Goal: Navigation & Orientation: Find specific page/section

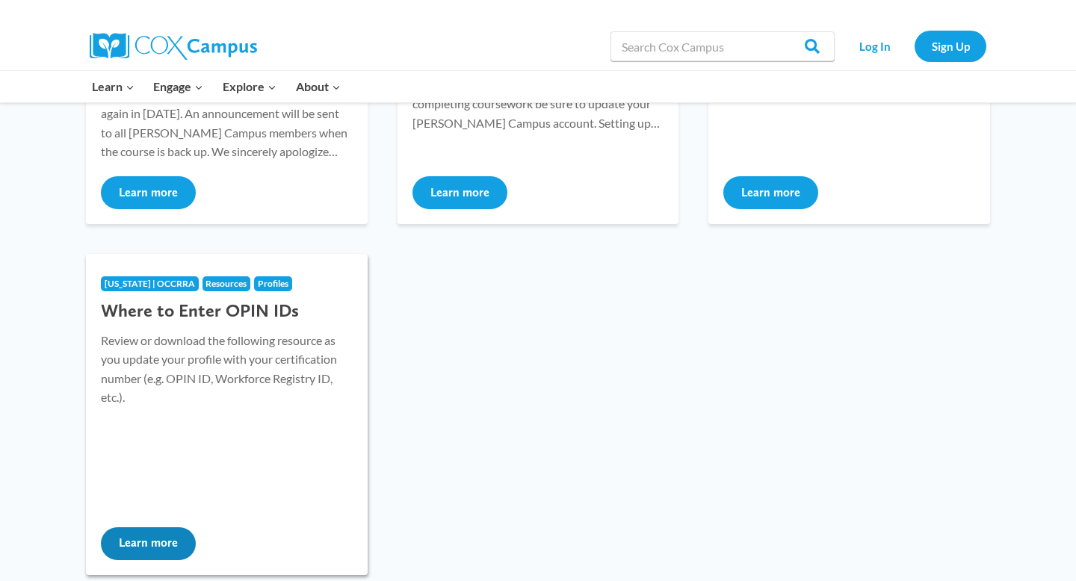
scroll to position [590, 0]
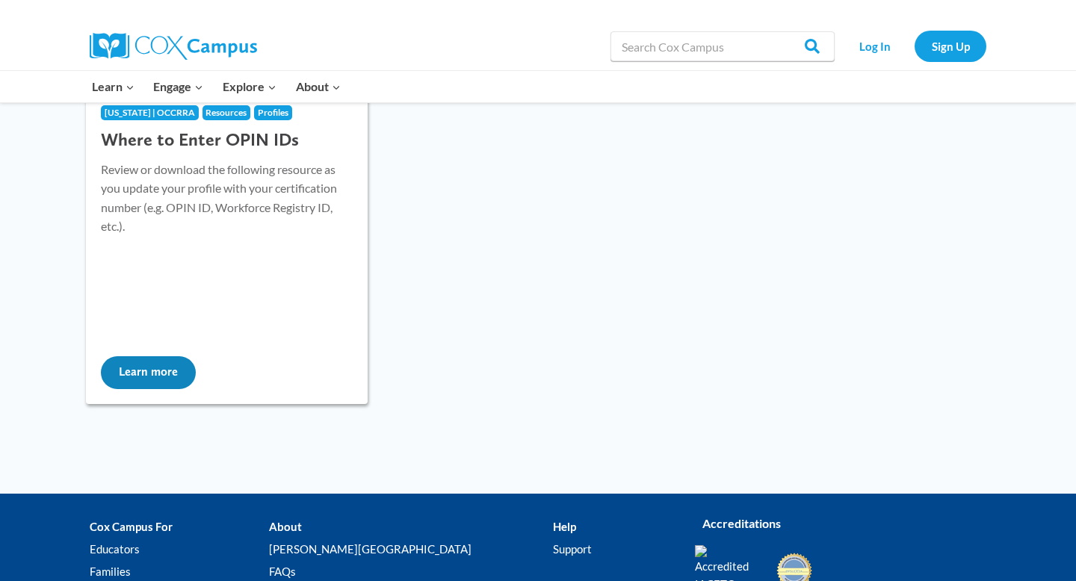
click at [170, 368] on button "Learn more" at bounding box center [148, 373] width 95 height 33
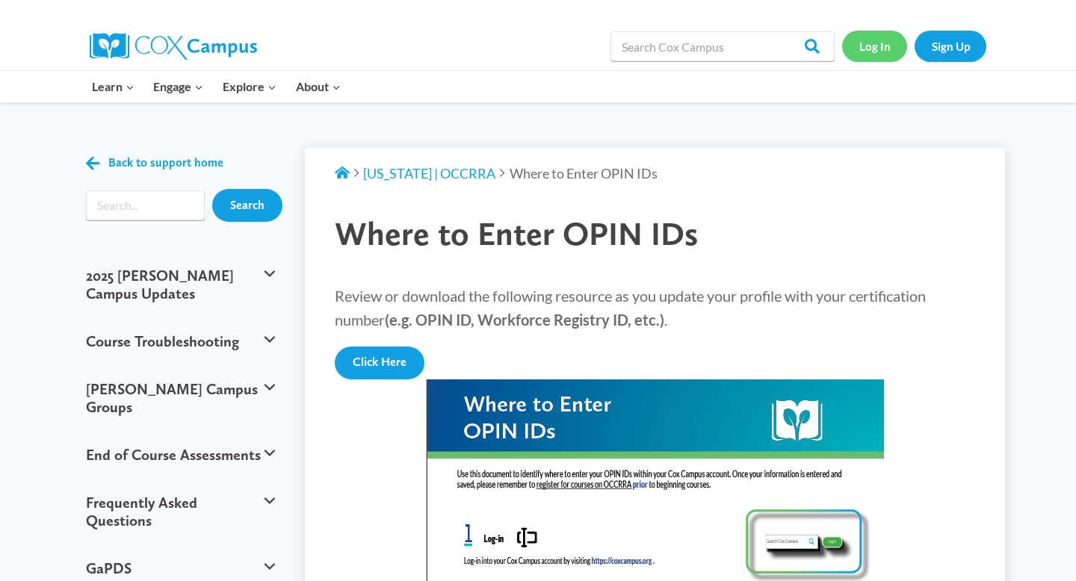
click at [859, 43] on link "Log In" at bounding box center [874, 46] width 65 height 31
